Goal: Task Accomplishment & Management: Complete application form

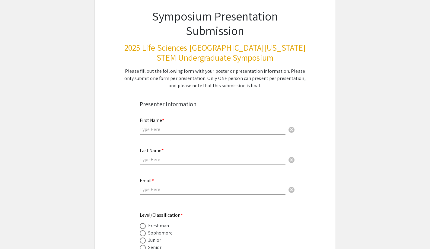
scroll to position [41, 0]
click at [160, 130] on input "text" at bounding box center [213, 129] width 146 height 6
type input "Rojie"
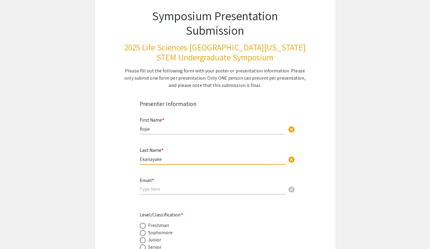
type input "Ekanayake"
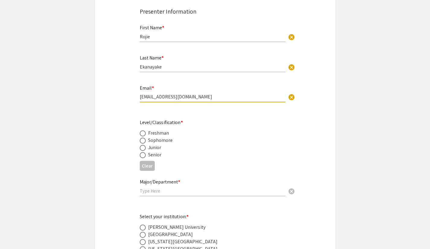
scroll to position [139, 0]
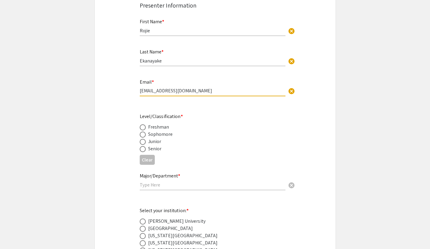
type input "[EMAIL_ADDRESS][DOMAIN_NAME]"
click at [144, 151] on span at bounding box center [143, 149] width 6 height 6
click at [144, 151] on input "radio" at bounding box center [143, 149] width 6 height 6
radio input "true"
click at [157, 185] on input "text" at bounding box center [213, 185] width 146 height 6
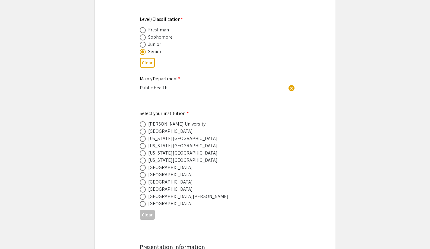
scroll to position [238, 0]
type input "Public Health"
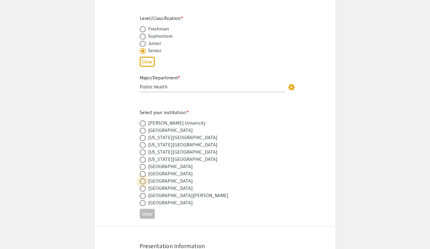
click at [144, 181] on span at bounding box center [143, 181] width 6 height 6
click at [144, 181] on input "radio" at bounding box center [143, 181] width 6 height 6
radio input "true"
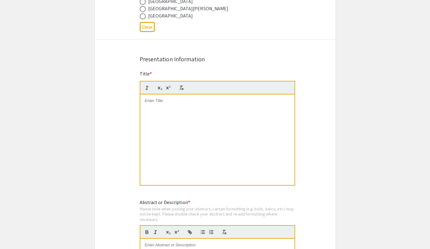
scroll to position [426, 0]
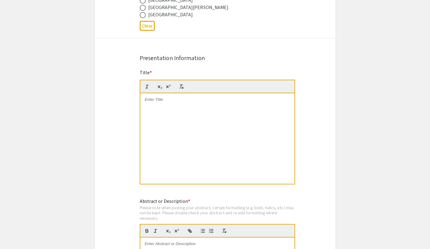
click at [222, 108] on div at bounding box center [217, 138] width 154 height 91
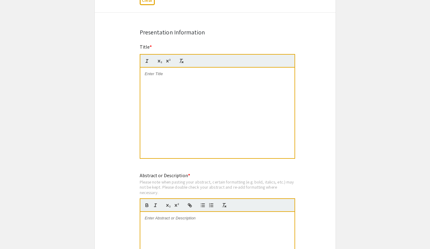
scroll to position [452, 0]
click at [253, 103] on div at bounding box center [217, 112] width 154 height 91
paste div
drag, startPoint x: 151, startPoint y: 73, endPoint x: 173, endPoint y: 50, distance: 31.6
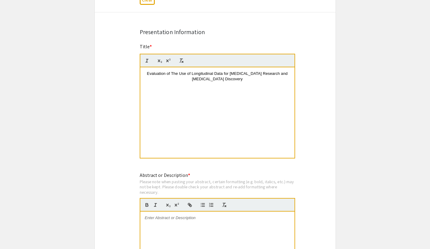
click at [151, 73] on p "Evaluation of The Use of Longitudinal Data for [MEDICAL_DATA] Research and [MED…" at bounding box center [217, 76] width 145 height 11
click at [152, 75] on p "Evaluation of The Use of Longitudinal Data for [MEDICAL_DATA] Research and [MED…" at bounding box center [217, 76] width 145 height 11
click at [188, 79] on p "Evaluation of The Use of Longitudinal Data for [MEDICAL_DATA] Research and [MED…" at bounding box center [217, 76] width 145 height 11
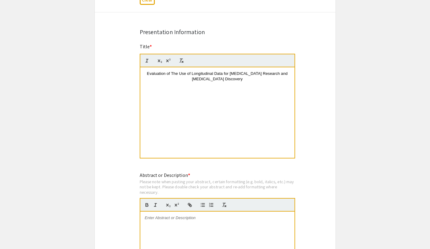
click at [184, 112] on div "Evaluation of The Use of Longitudinal Data for [MEDICAL_DATA] Research and [MED…" at bounding box center [217, 112] width 154 height 91
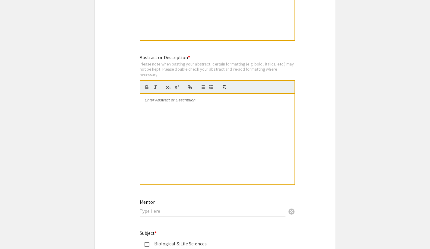
scroll to position [570, 0]
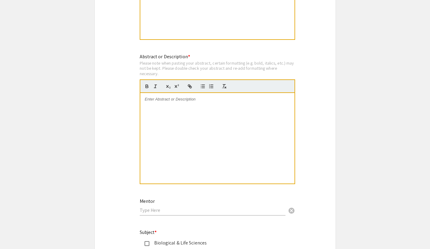
click at [180, 107] on div at bounding box center [217, 138] width 154 height 91
click at [177, 104] on div at bounding box center [217, 138] width 154 height 91
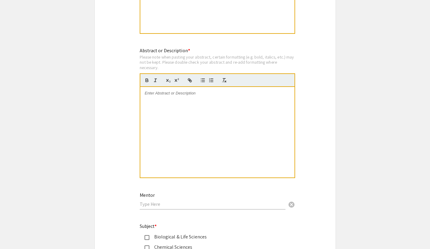
scroll to position [578, 0]
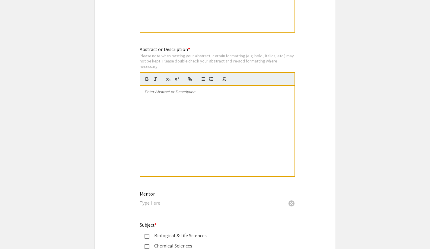
click at [224, 141] on div at bounding box center [217, 131] width 154 height 91
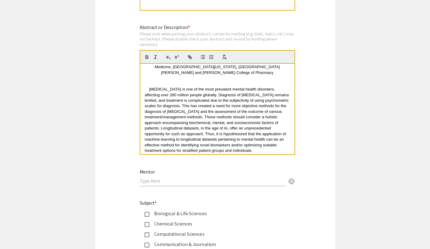
scroll to position [31, 0]
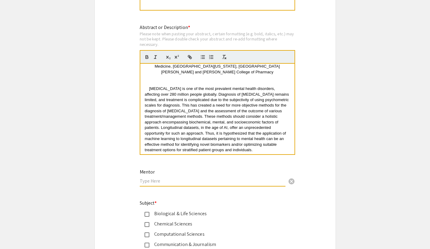
click at [176, 181] on input "text" at bounding box center [213, 181] width 146 height 6
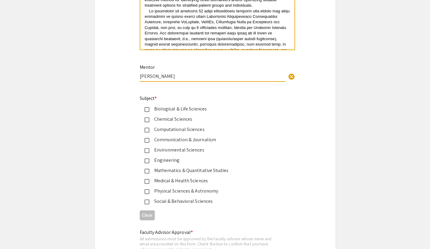
scroll to position [705, 0]
type input "[PERSON_NAME]"
click at [150, 183] on div "Medical & Health Sciences" at bounding box center [212, 180] width 127 height 7
click at [150, 130] on div "Computational Sciences" at bounding box center [212, 129] width 127 height 7
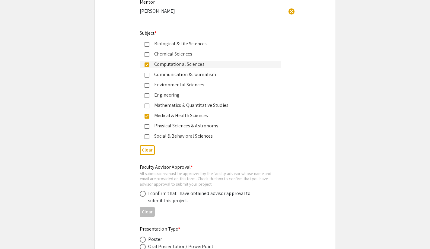
scroll to position [770, 0]
click at [143, 194] on span at bounding box center [143, 194] width 6 height 6
click at [143, 194] on input "radio" at bounding box center [143, 194] width 6 height 6
radio input "true"
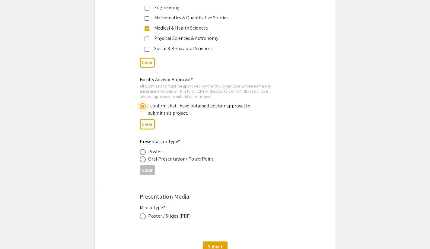
scroll to position [858, 0]
click at [143, 152] on span at bounding box center [143, 152] width 6 height 6
click at [143, 152] on input "radio" at bounding box center [143, 152] width 6 height 6
radio input "true"
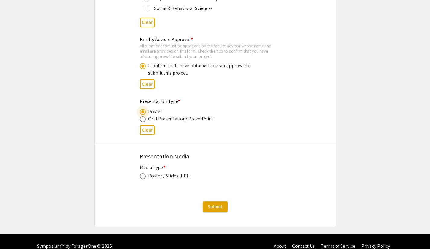
scroll to position [898, 0]
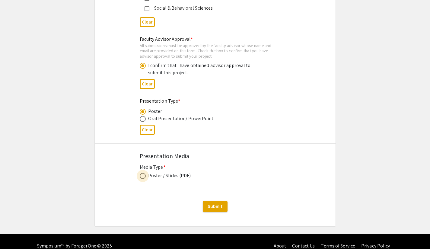
click at [140, 176] on span at bounding box center [143, 176] width 6 height 6
click at [140, 176] on input "radio" at bounding box center [143, 176] width 6 height 6
radio input "true"
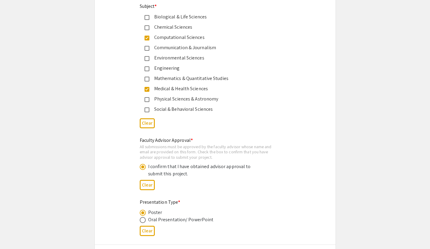
scroll to position [797, 0]
click at [146, 107] on div "Social & Behavioral Sciences" at bounding box center [210, 108] width 141 height 7
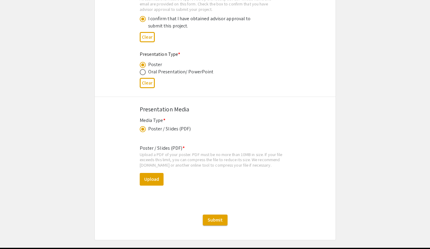
scroll to position [969, 0]
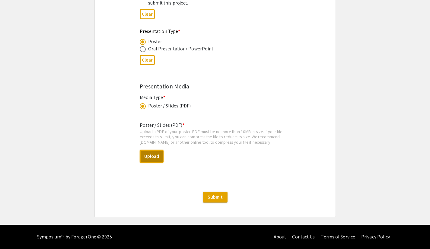
click at [152, 159] on button "Upload" at bounding box center [152, 156] width 24 height 13
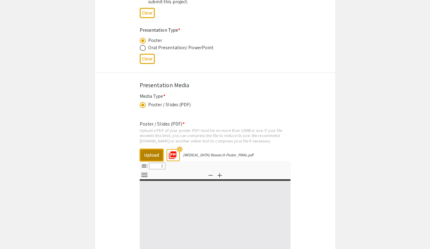
select select "custom"
type input "0"
select select "custom"
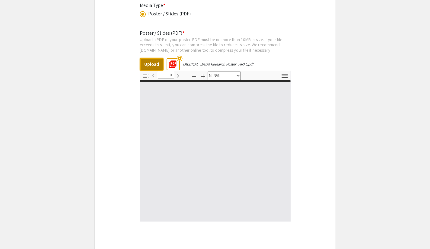
scroll to position [1062, 0]
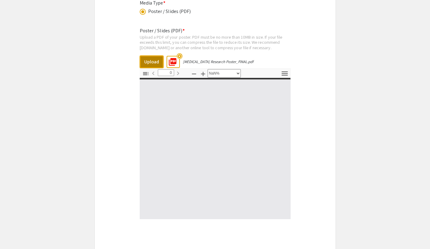
type input "1"
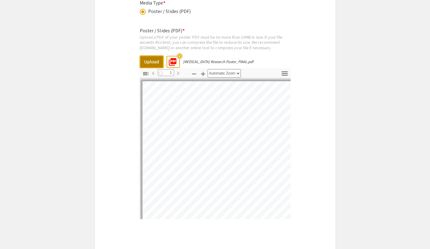
select select "auto"
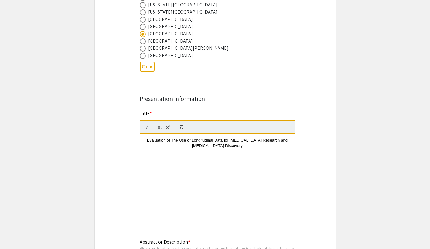
scroll to position [385, 0]
click at [206, 163] on div "Evaluation of The Use of Longitudinal Data for [MEDICAL_DATA] Research and [MED…" at bounding box center [217, 179] width 154 height 91
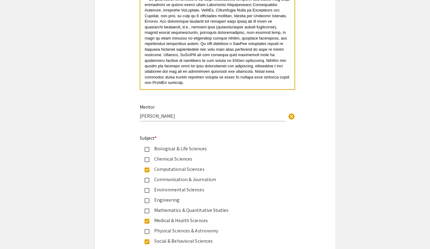
scroll to position [665, 0]
click at [245, 84] on p at bounding box center [217, 40] width 145 height 89
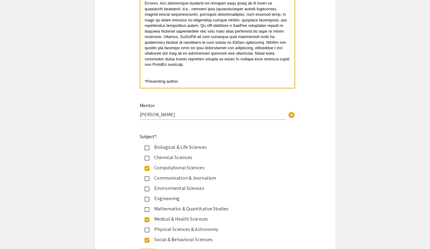
scroll to position [672, 0]
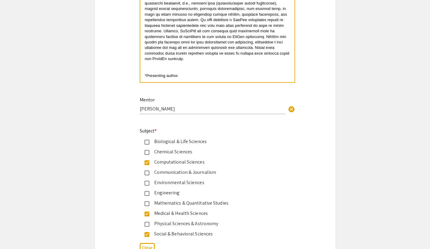
click at [171, 70] on p at bounding box center [217, 69] width 145 height 5
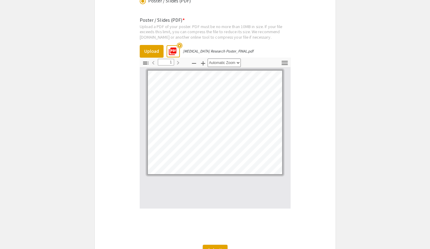
scroll to position [0, 0]
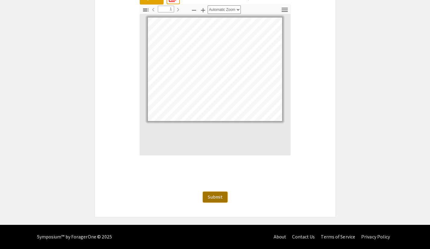
click at [213, 197] on span "Submit" at bounding box center [215, 197] width 15 height 6
